Goal: Task Accomplishment & Management: Use online tool/utility

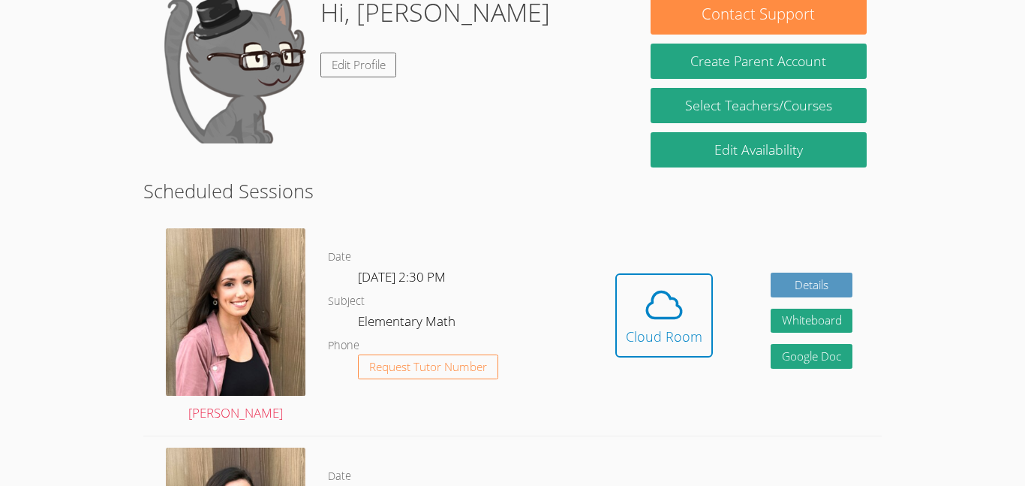
scroll to position [152, 0]
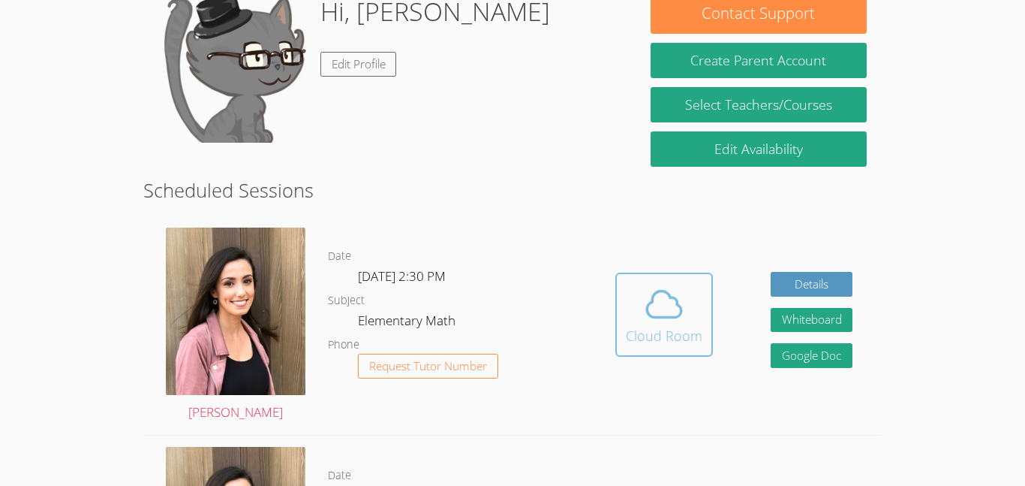
click at [639, 323] on span at bounding box center [664, 304] width 77 height 42
click at [650, 353] on button "Cloud Room" at bounding box center [664, 314] width 98 height 84
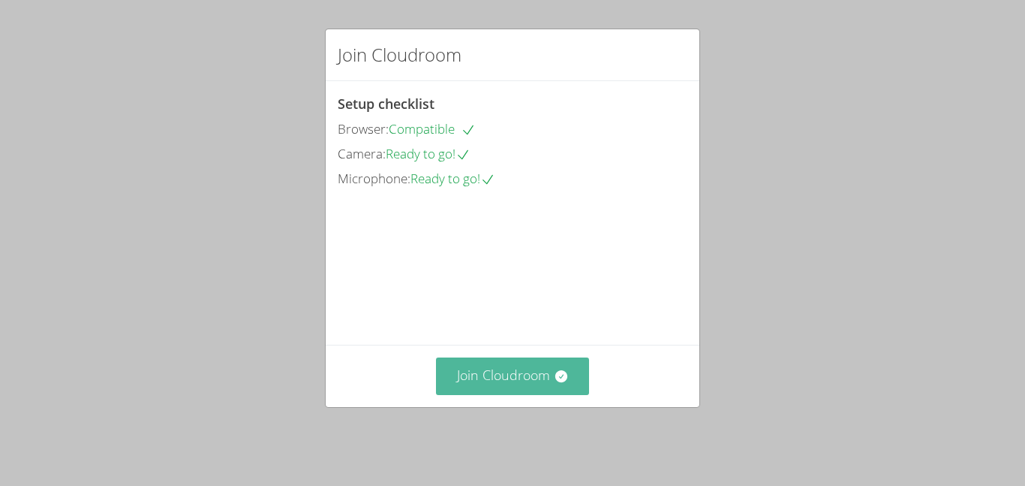
click at [489, 391] on button "Join Cloudroom" at bounding box center [513, 375] width 154 height 37
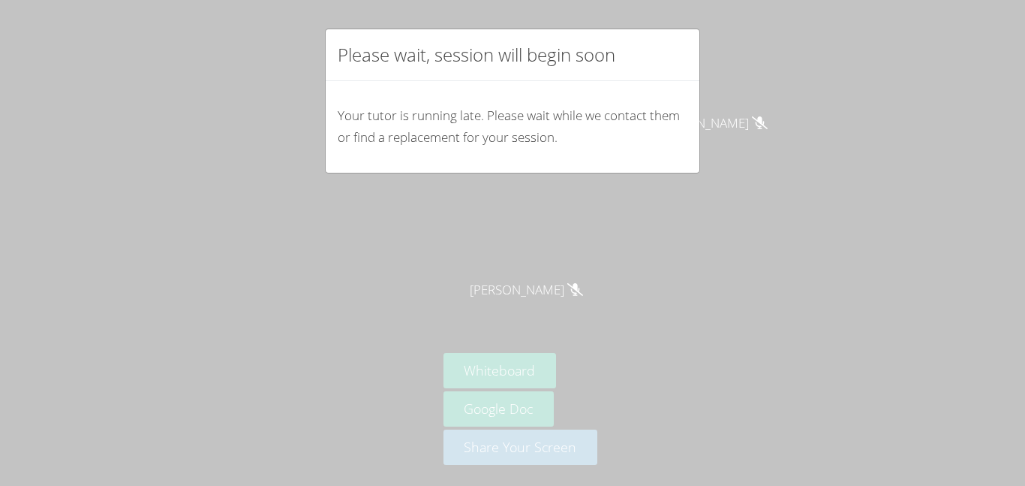
click at [701, 350] on div "Please wait, session will begin soon Your tutor is running late. Please wait wh…" at bounding box center [512, 243] width 1025 height 486
click at [606, 64] on h2 "Please wait, session will begin soon" at bounding box center [477, 54] width 278 height 27
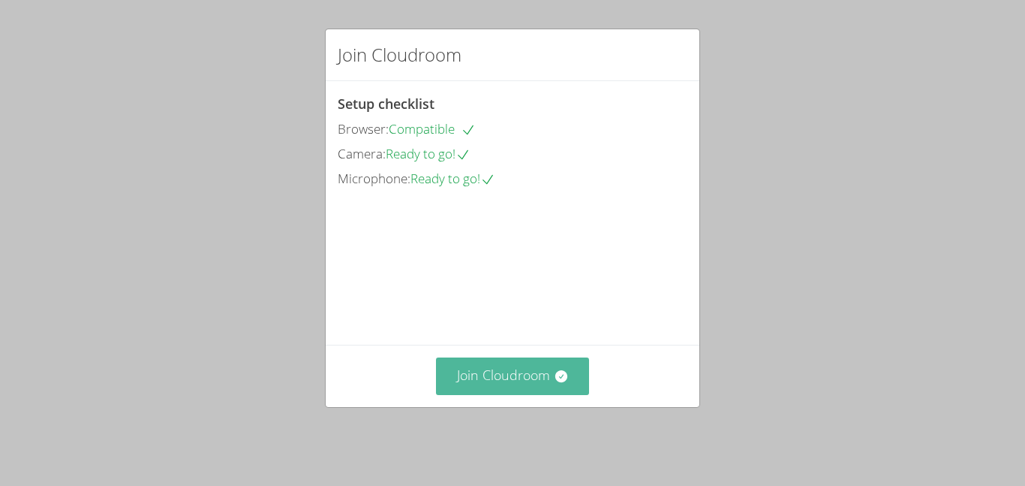
click at [547, 394] on button "Join Cloudroom" at bounding box center [513, 375] width 154 height 37
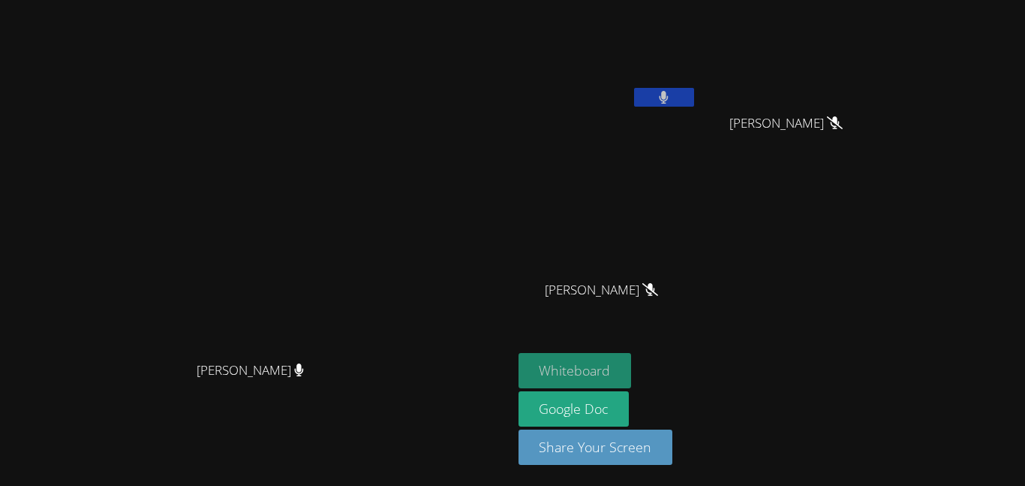
click at [632, 371] on button "Whiteboard" at bounding box center [575, 370] width 113 height 35
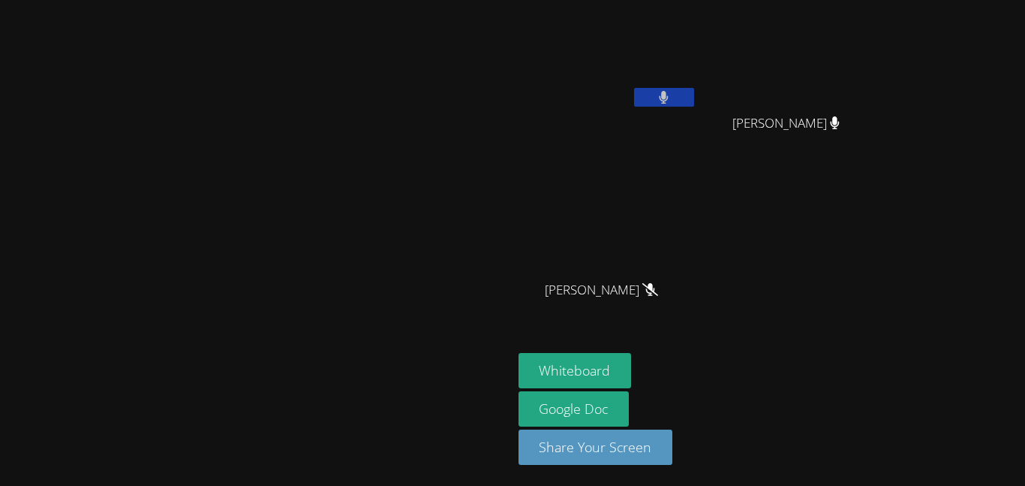
click at [348, 330] on video at bounding box center [255, 212] width 225 height 281
click at [694, 108] on div at bounding box center [664, 99] width 60 height 23
click at [694, 101] on button at bounding box center [664, 97] width 60 height 19
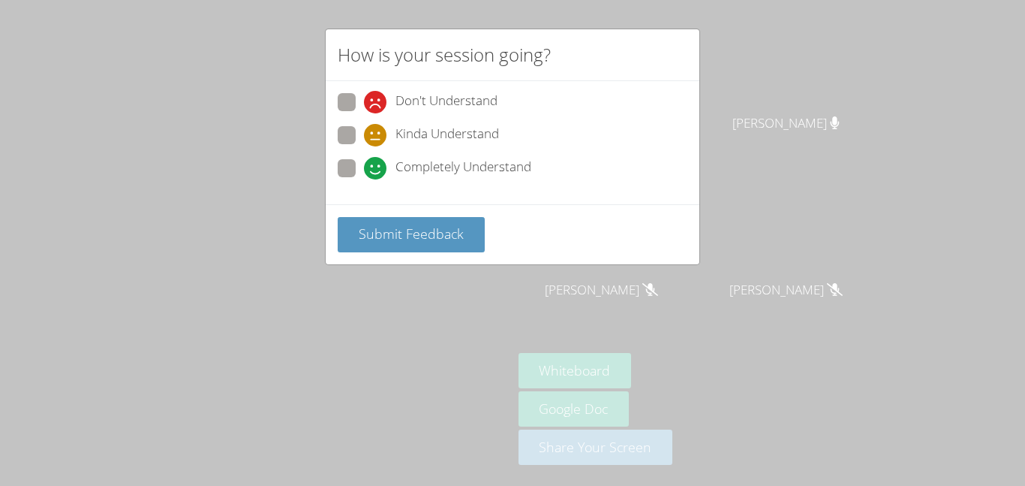
click at [482, 166] on span "Completely Understand" at bounding box center [463, 168] width 136 height 23
click at [377, 166] on input "Completely Understand" at bounding box center [370, 165] width 13 height 13
radio input "true"
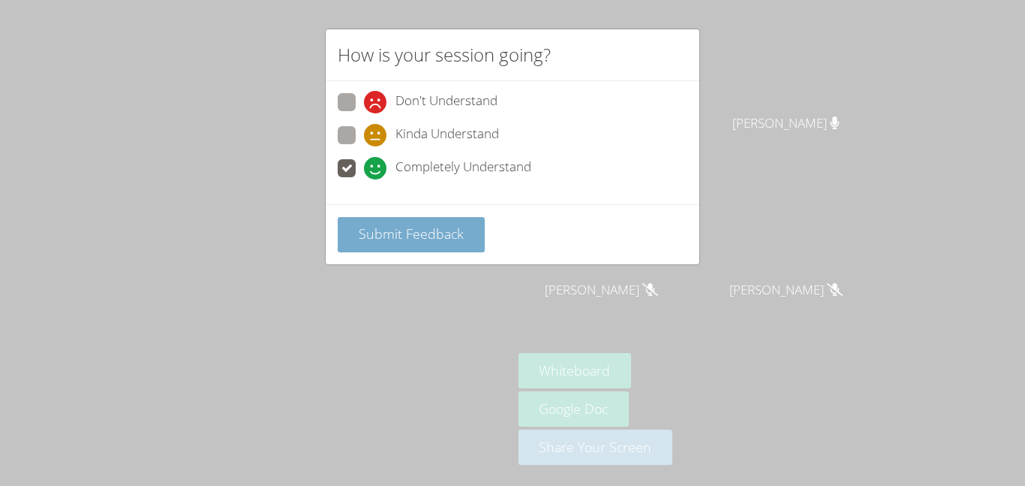
click at [452, 231] on span "Submit Feedback" at bounding box center [411, 233] width 105 height 18
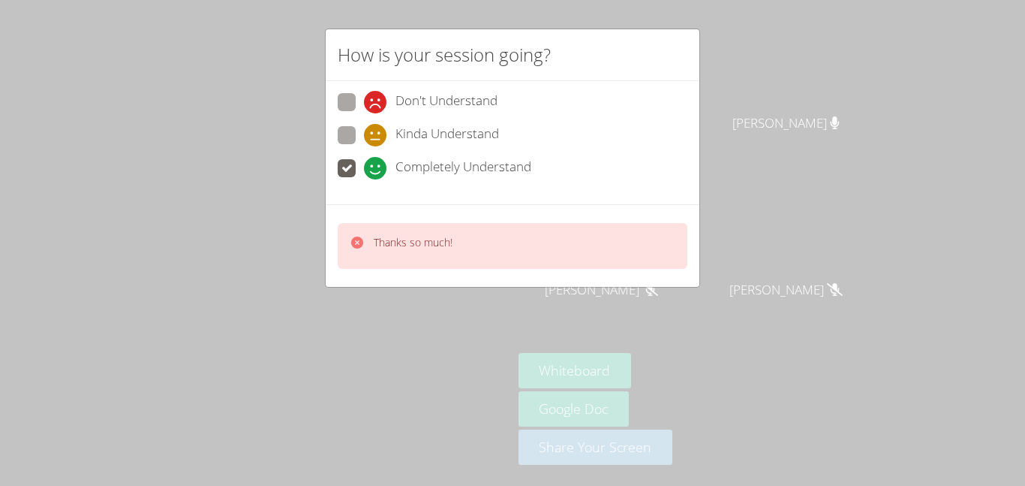
click at [477, 239] on div "Thanks so much!" at bounding box center [513, 246] width 350 height 46
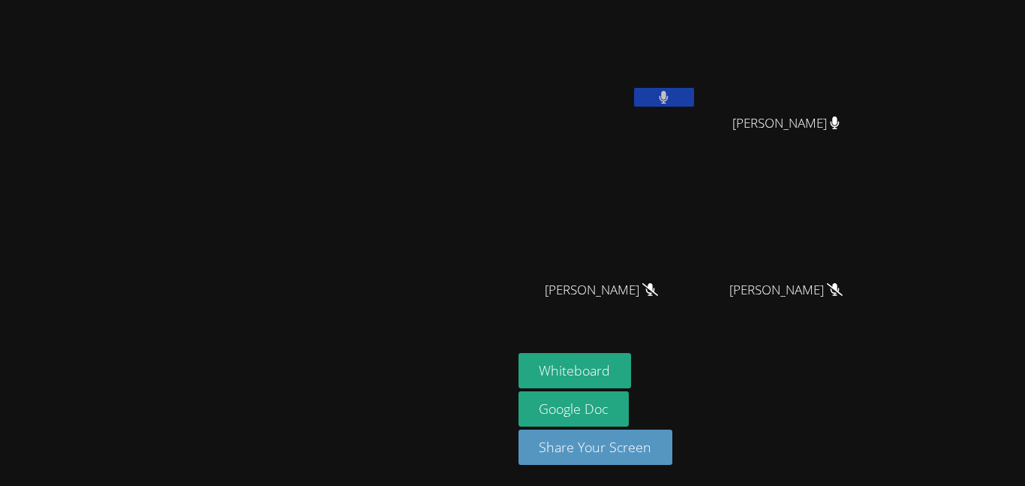
click at [694, 98] on button at bounding box center [664, 97] width 60 height 19
